Goal: Transaction & Acquisition: Subscribe to service/newsletter

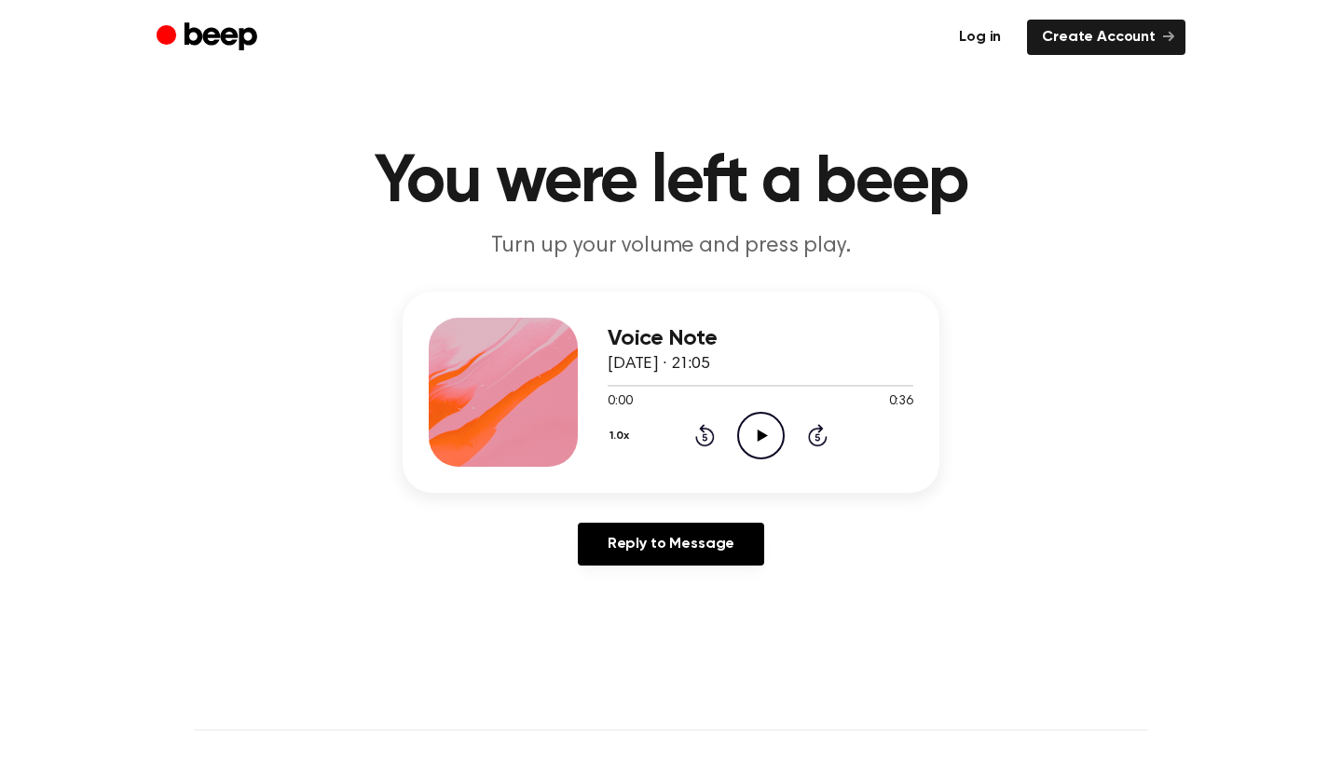
click at [974, 33] on link "Log in" at bounding box center [980, 37] width 72 height 35
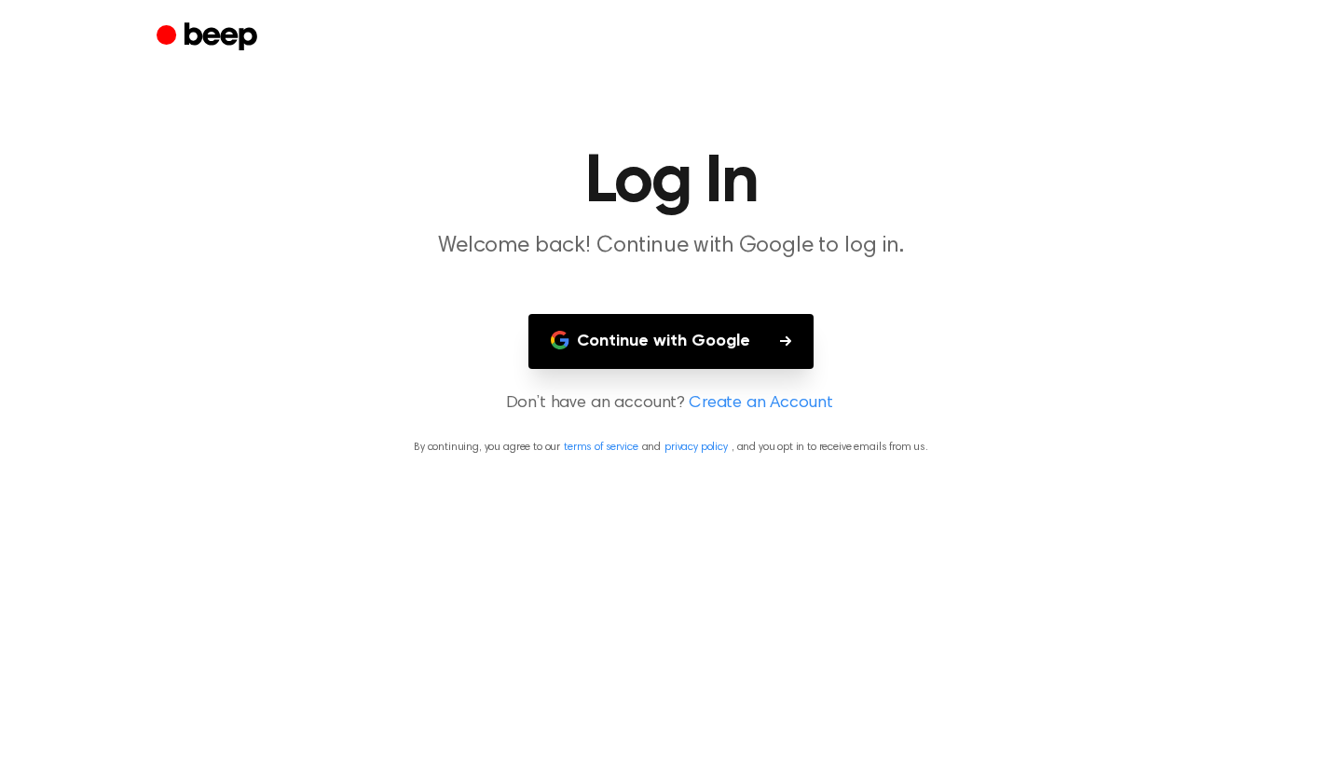
click at [744, 323] on button "Continue with Google" at bounding box center [670, 341] width 285 height 55
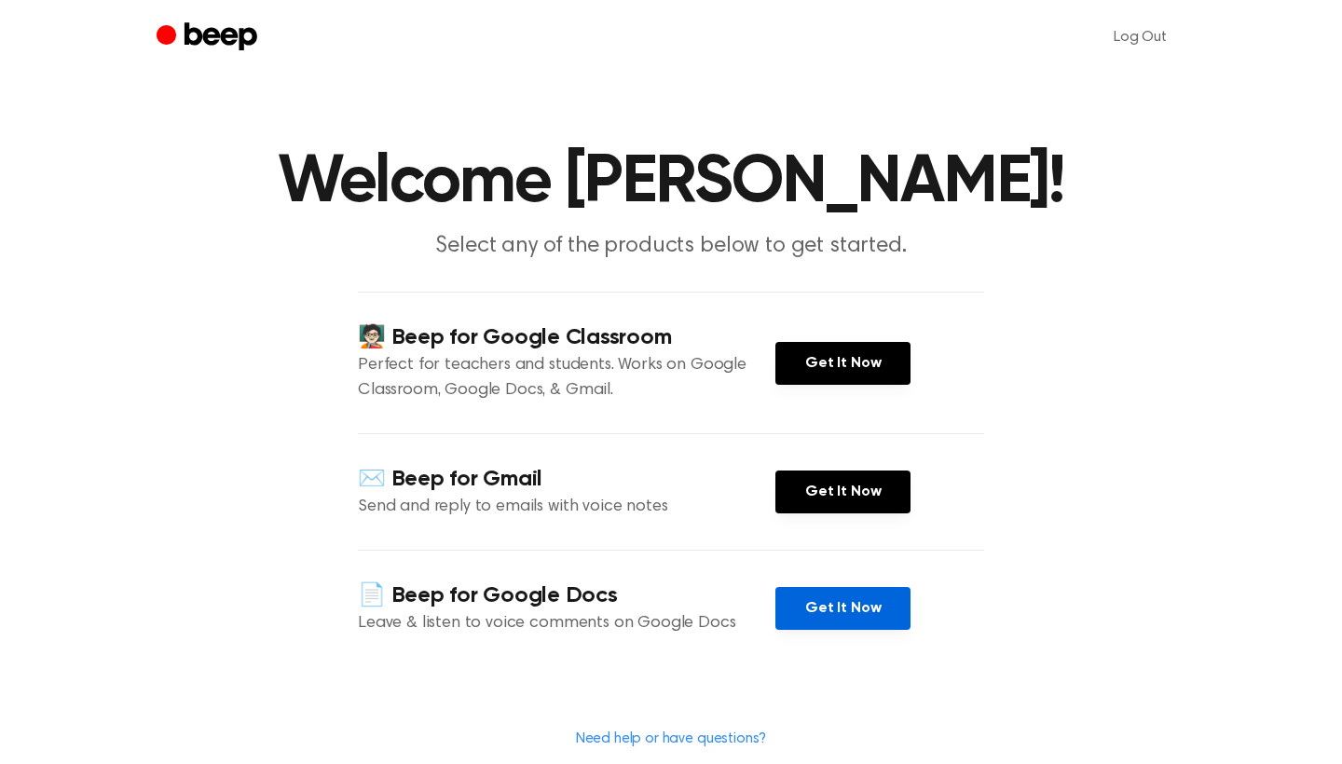
click at [871, 615] on link "Get It Now" at bounding box center [842, 608] width 135 height 43
click at [837, 610] on link "Get It Now" at bounding box center [842, 608] width 135 height 43
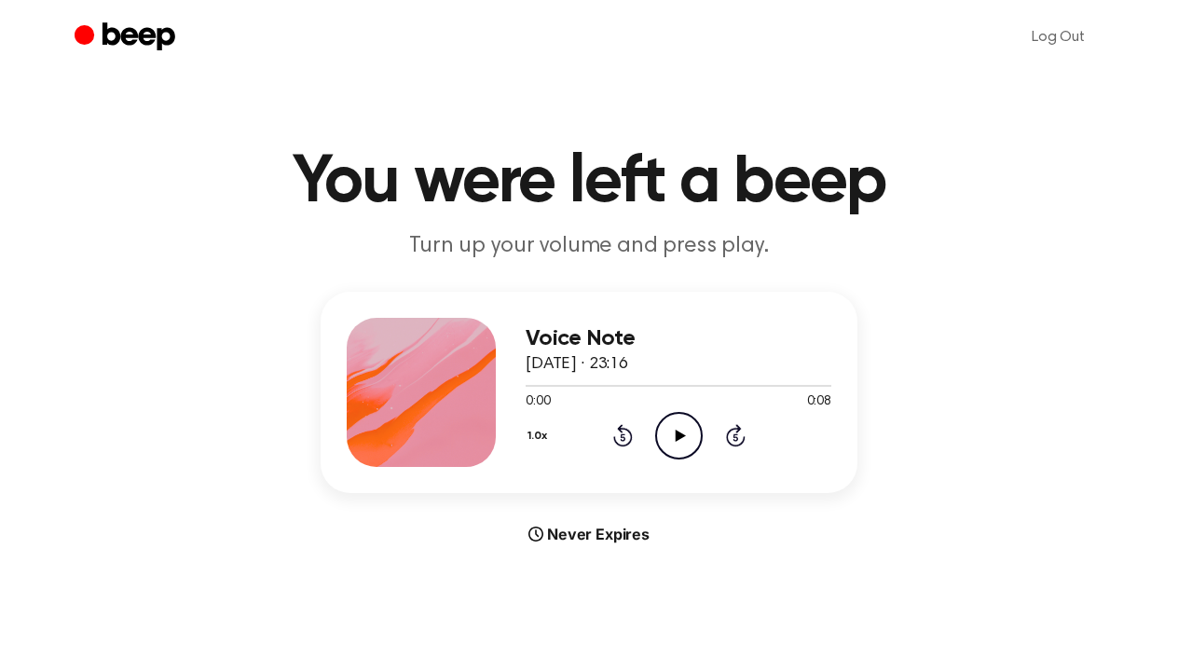
click at [685, 430] on icon "Play Audio" at bounding box center [679, 436] width 48 height 48
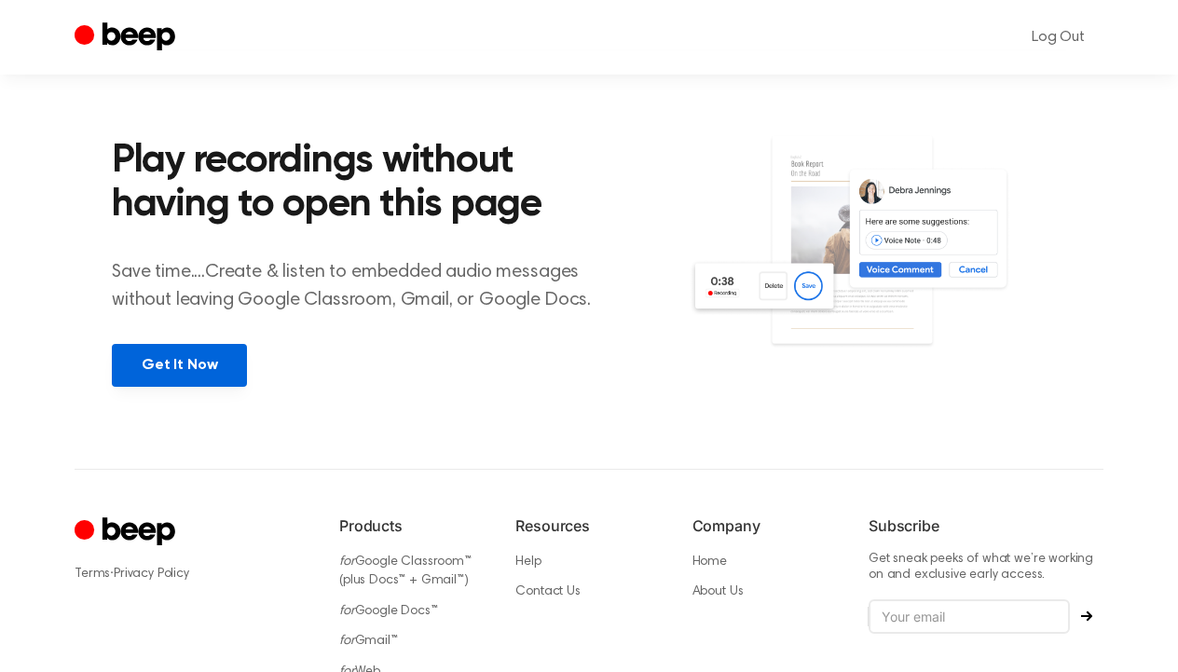
scroll to position [639, 0]
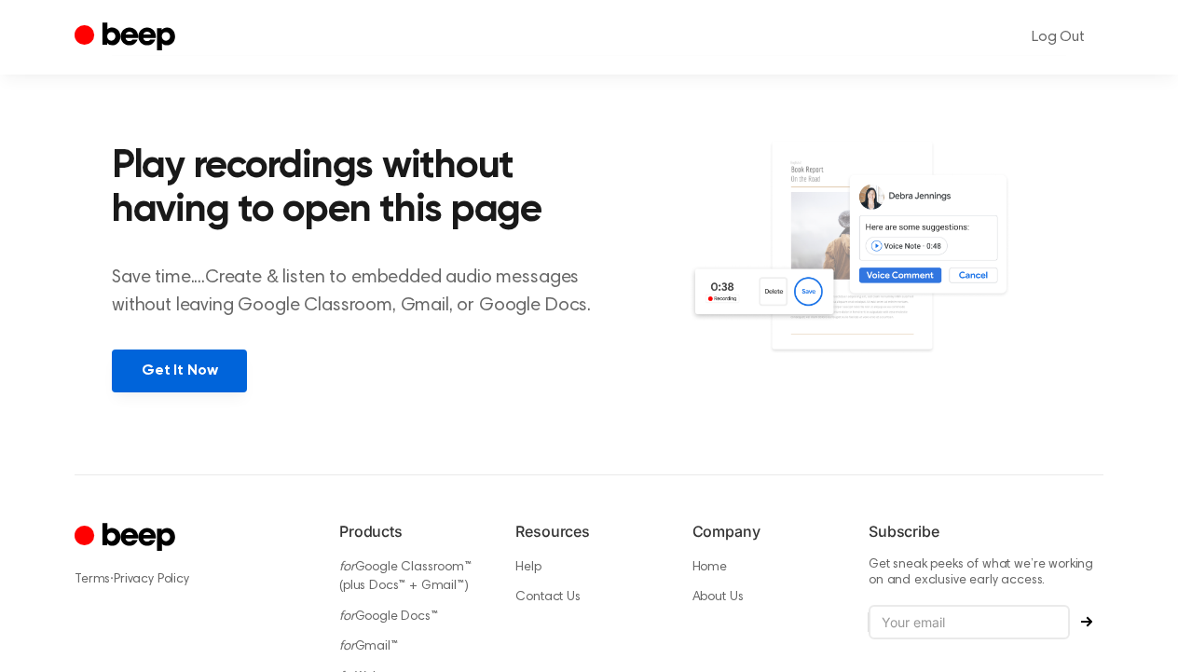
click at [159, 357] on link "Get It Now" at bounding box center [179, 370] width 135 height 43
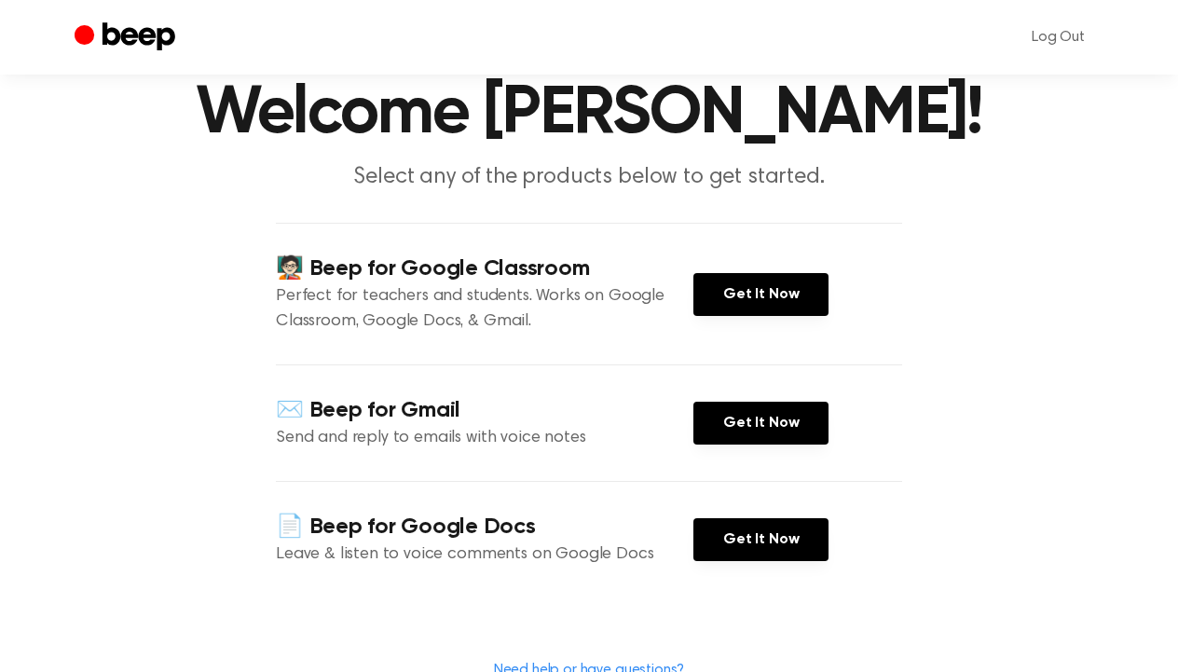
scroll to position [81, 0]
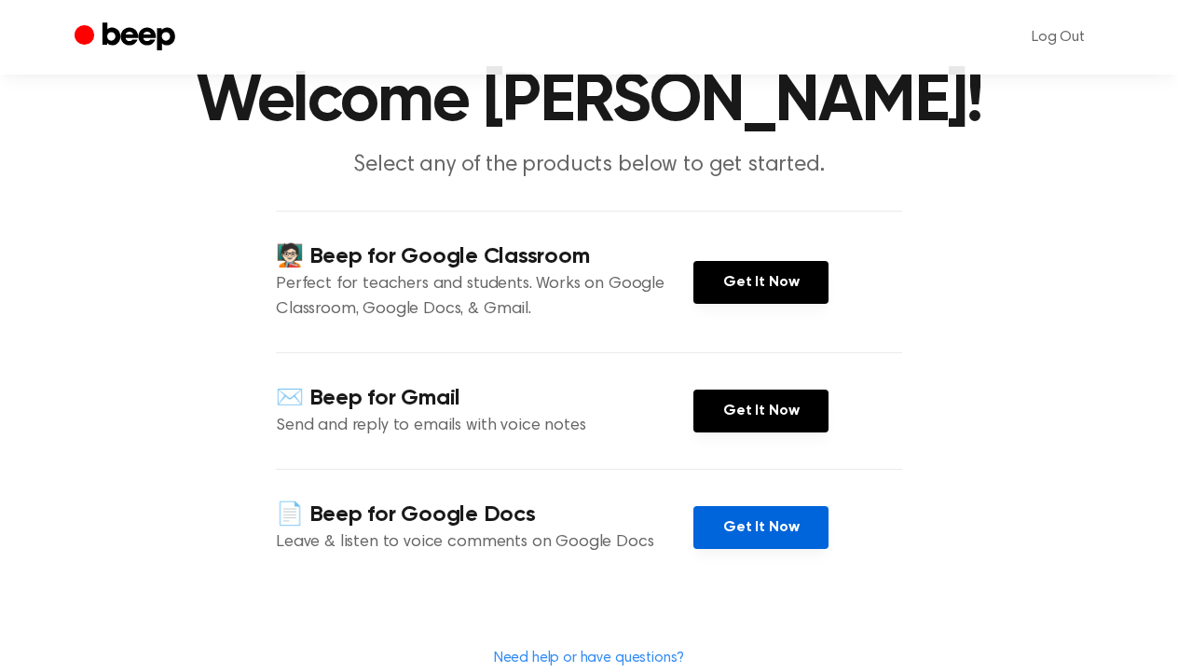
click at [782, 523] on link "Get It Now" at bounding box center [760, 527] width 135 height 43
click at [795, 522] on link "Get It Now" at bounding box center [760, 527] width 135 height 43
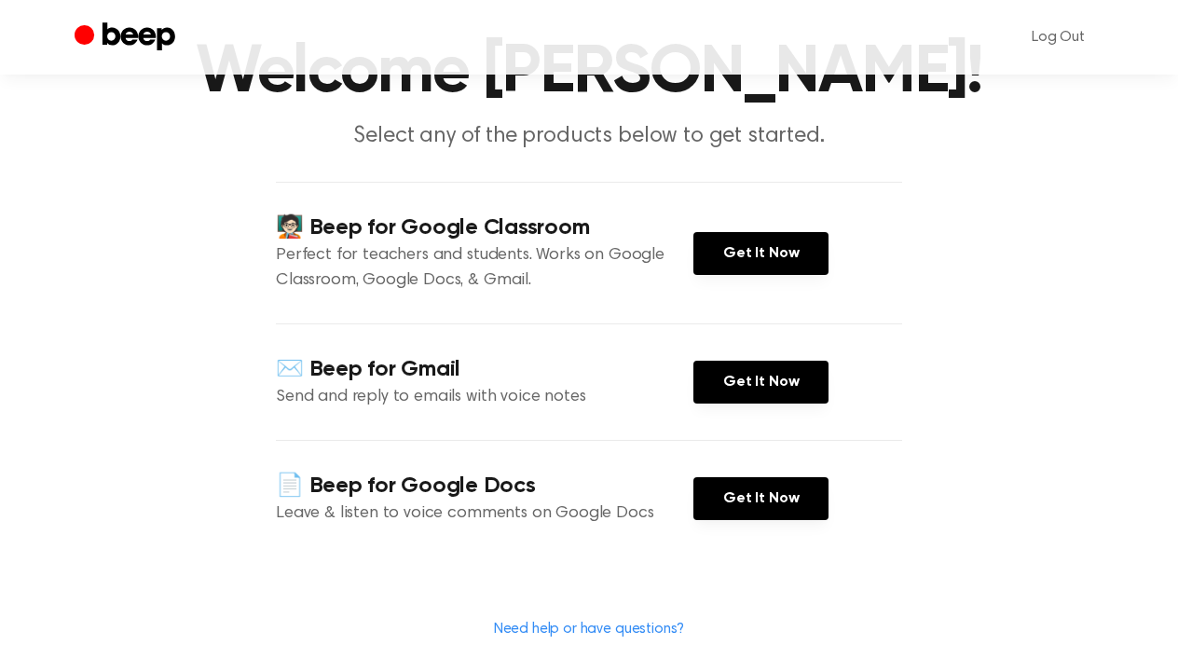
scroll to position [112, 0]
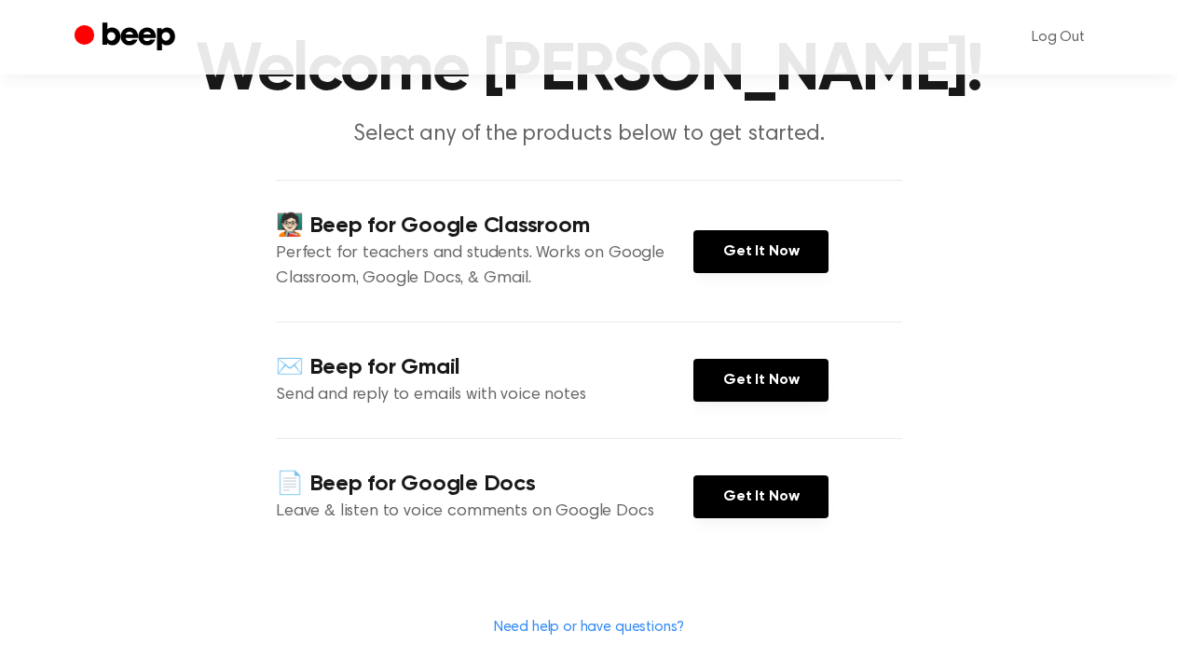
click at [545, 485] on h4 "📄 Beep for Google Docs" at bounding box center [484, 484] width 417 height 31
click at [502, 481] on h4 "📄 Beep for Google Docs" at bounding box center [484, 484] width 417 height 31
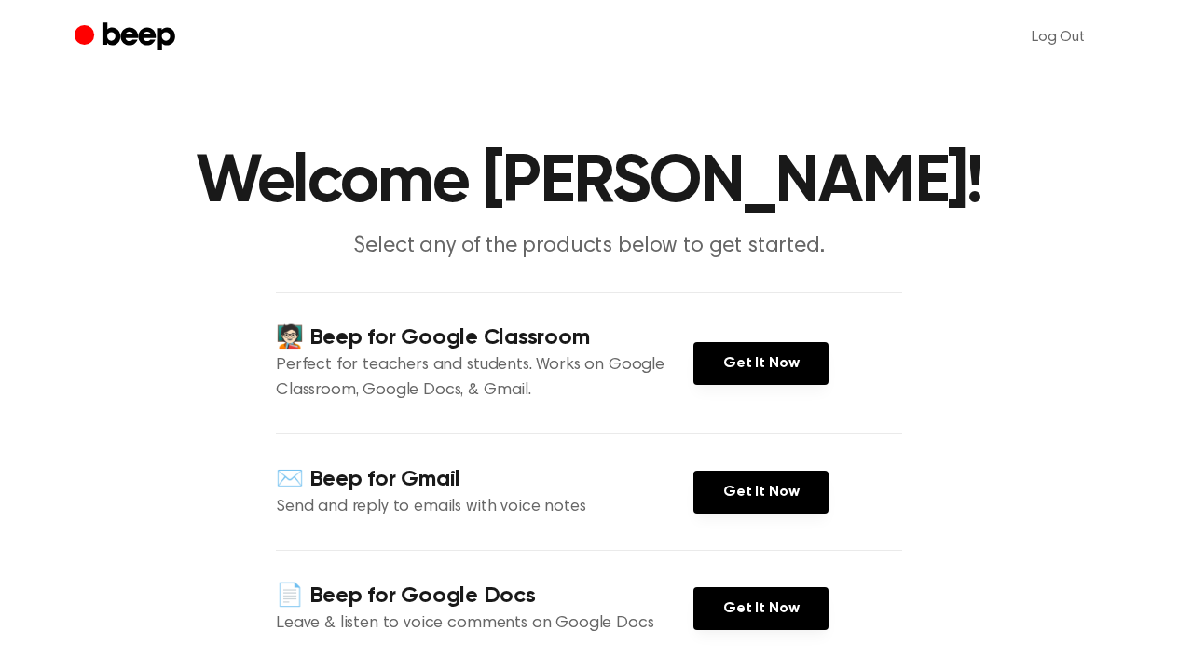
scroll to position [0, 0]
